Goal: Find contact information: Find contact information

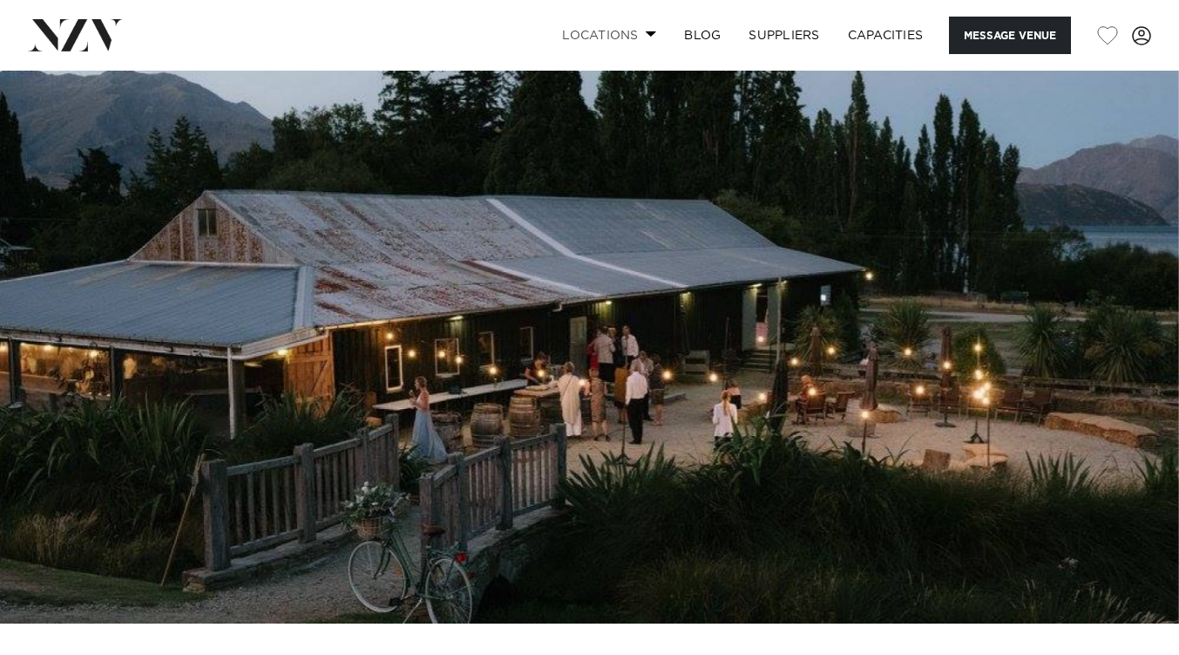
click at [637, 34] on link "Locations" at bounding box center [609, 35] width 122 height 37
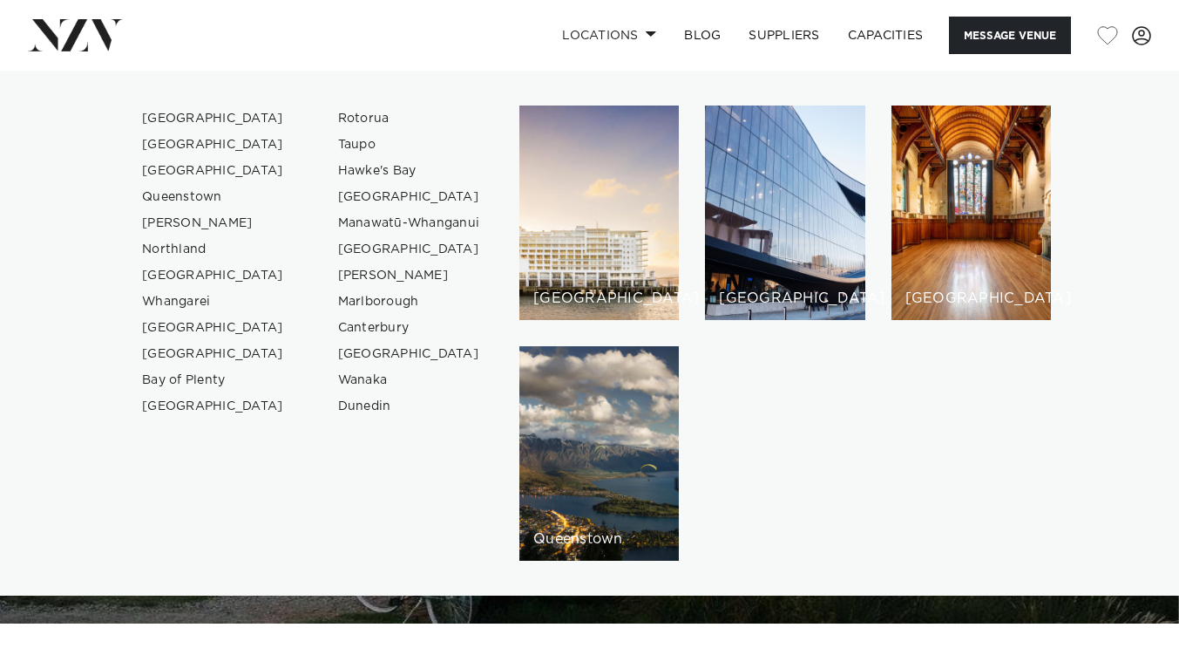
click at [532, 607] on img at bounding box center [589, 347] width 1179 height 553
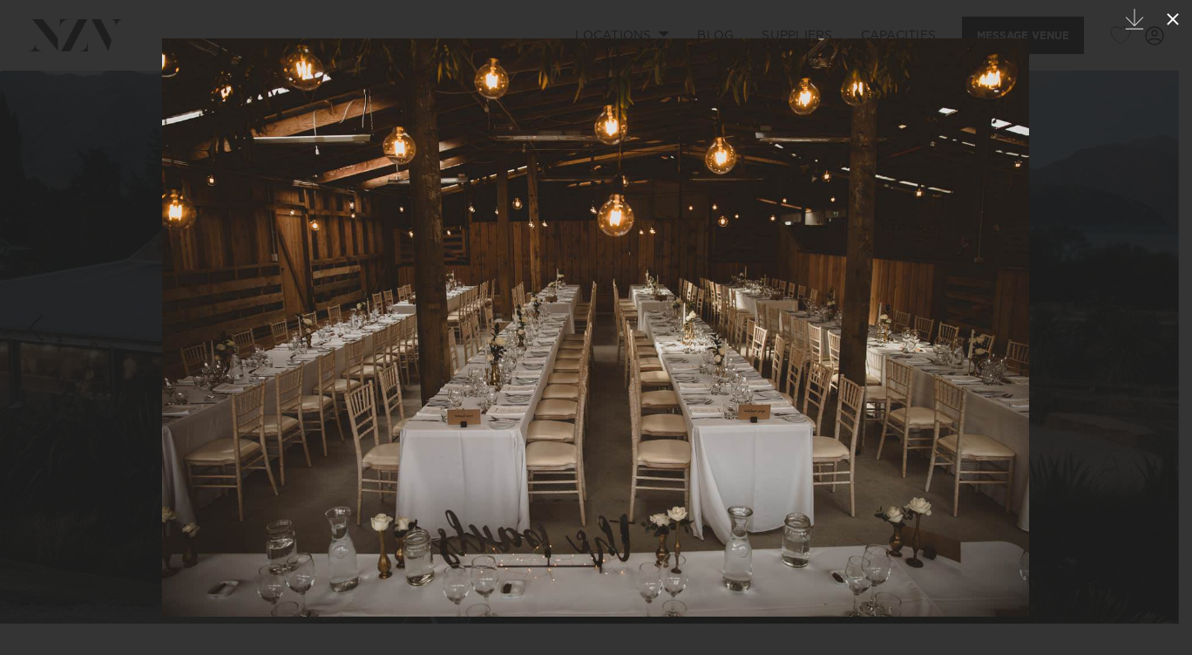
click at [1173, 19] on icon at bounding box center [1173, 19] width 12 height 12
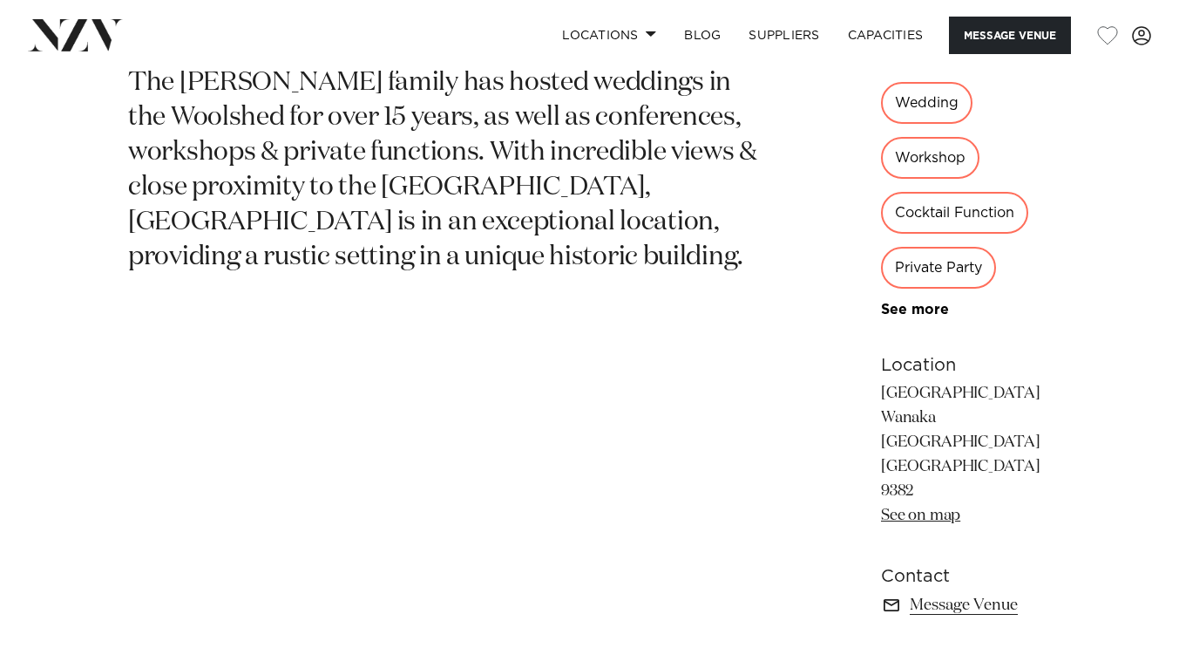
scroll to position [764, 0]
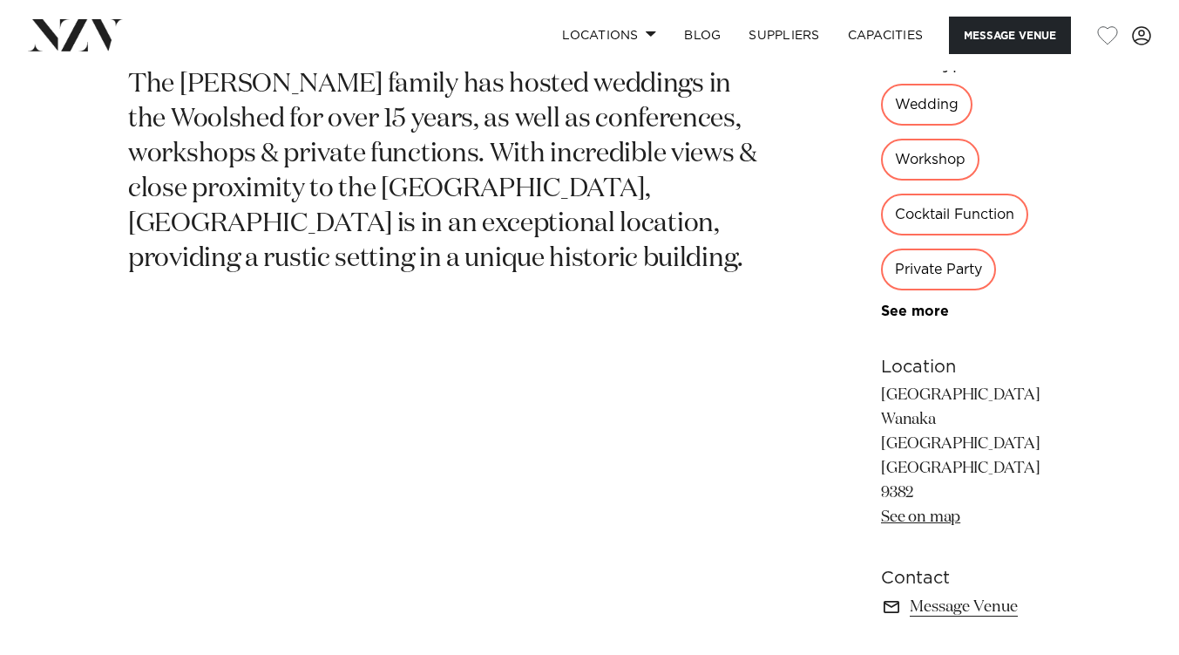
drag, startPoint x: 764, startPoint y: 281, endPoint x: 919, endPoint y: 329, distance: 161.5
click at [919, 329] on div "[GEOGRAPHIC_DATA] The [PERSON_NAME] family has hosted weddings in the Woolshed …" at bounding box center [589, 284] width 1151 height 710
click at [753, 283] on div "[GEOGRAPHIC_DATA] The [PERSON_NAME] family has hosted weddings in the Woolshed …" at bounding box center [589, 284] width 1151 height 710
drag, startPoint x: 767, startPoint y: 284, endPoint x: 927, endPoint y: 329, distance: 165.8
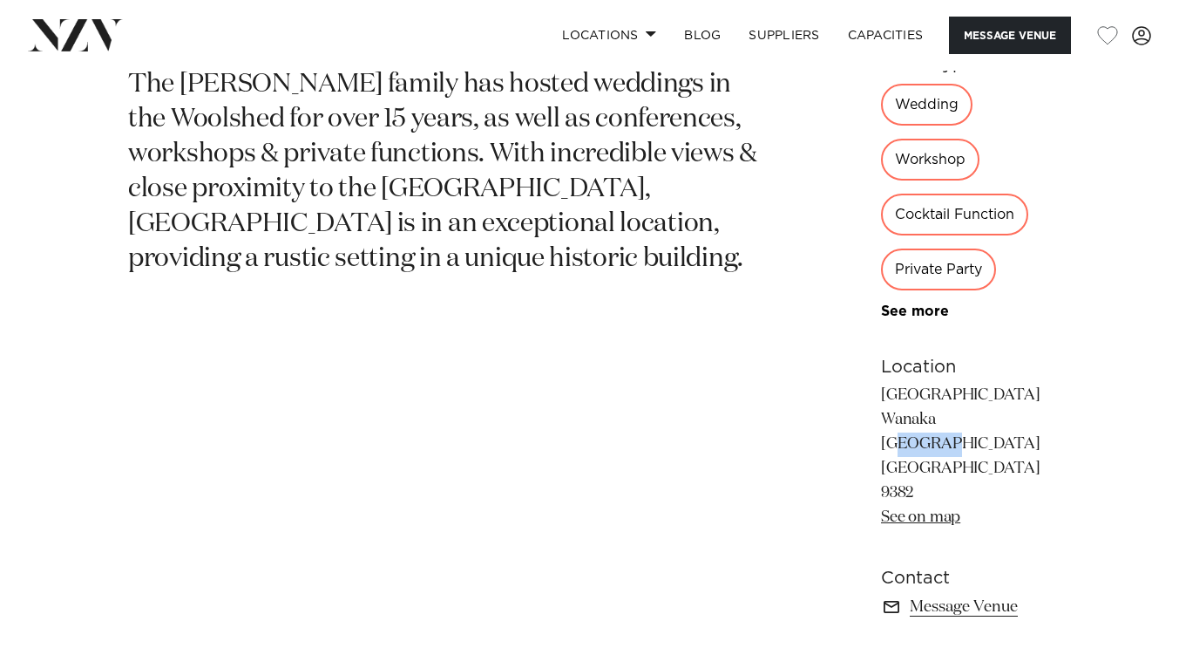
click at [927, 384] on p "[GEOGRAPHIC_DATA] [GEOGRAPHIC_DATA] [GEOGRAPHIC_DATA] 9382 See on map" at bounding box center [966, 457] width 170 height 146
copy p "[GEOGRAPHIC_DATA] [GEOGRAPHIC_DATA][STREET_ADDRESS]"
